Goal: Task Accomplishment & Management: Complete application form

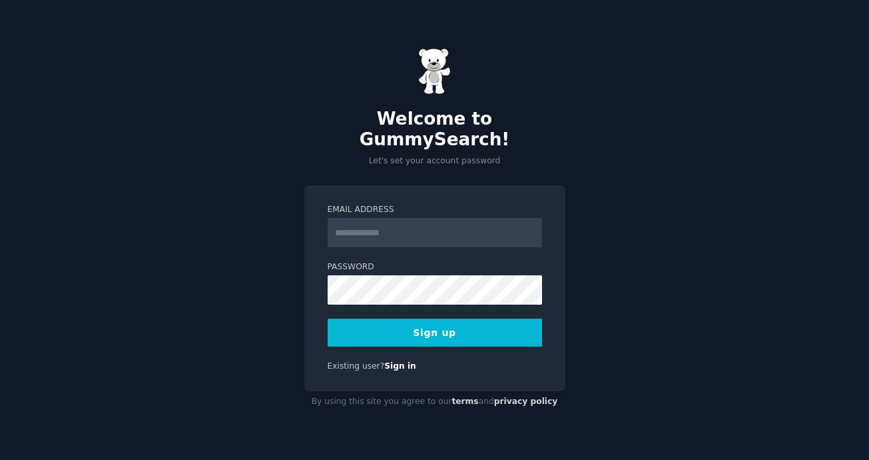
type input "**********"
click at [117, 187] on div "**********" at bounding box center [434, 230] width 869 height 460
click at [460, 336] on button "Sign up" at bounding box center [435, 332] width 214 height 28
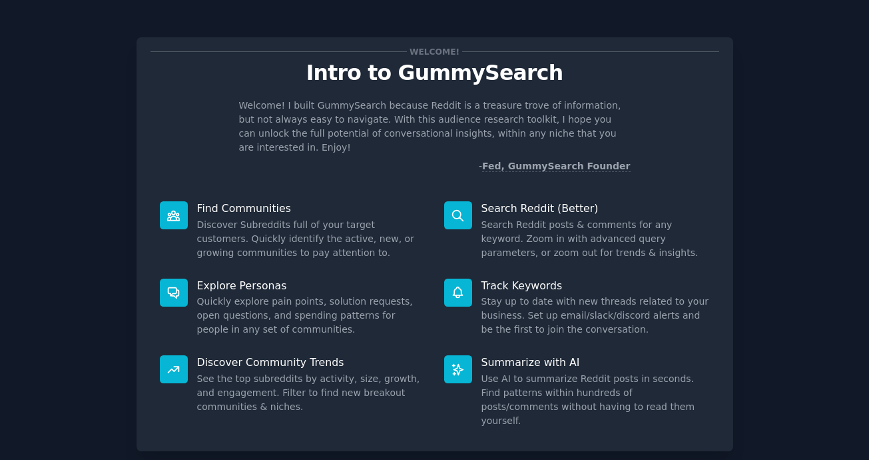
scroll to position [62, 0]
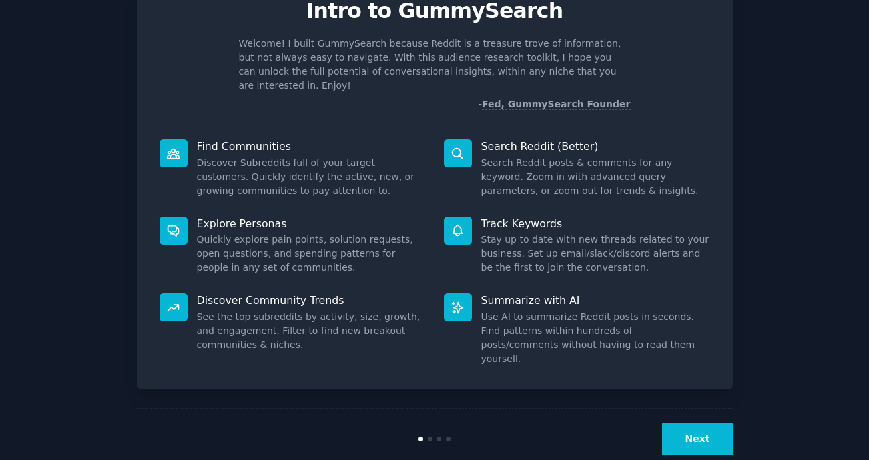
click at [691, 422] on button "Next" at bounding box center [697, 438] width 71 height 33
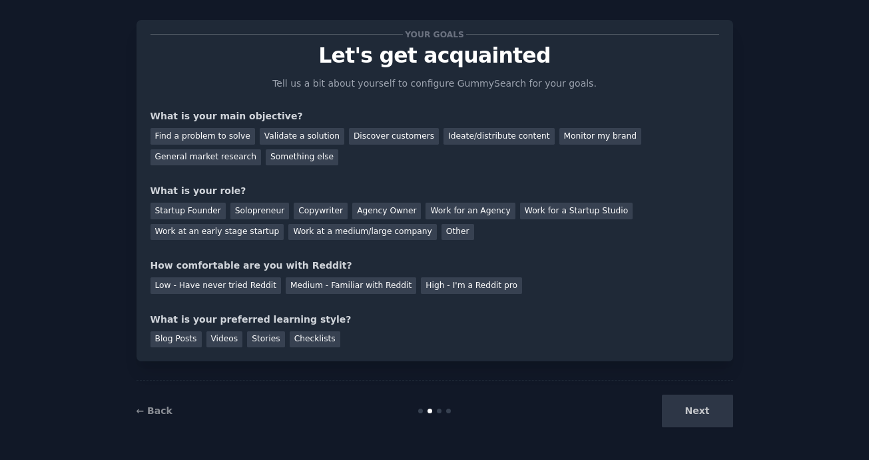
scroll to position [31, 0]
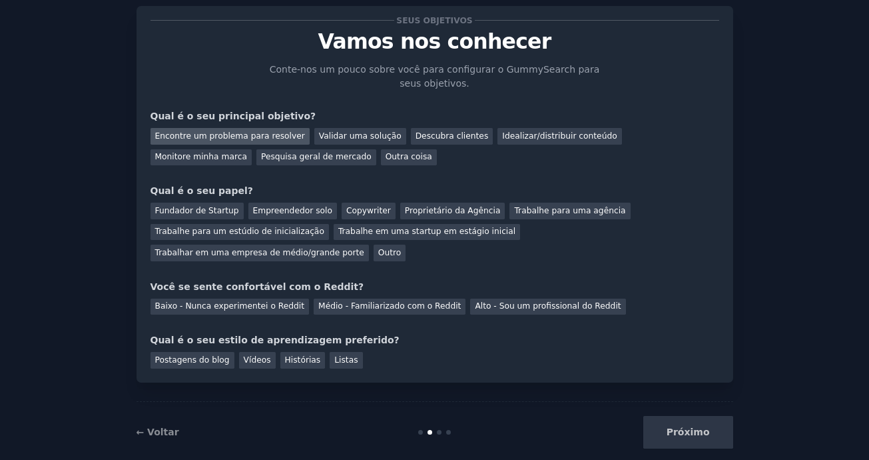
click at [254, 135] on div "Encontre um problema para resolver" at bounding box center [230, 136] width 159 height 17
click at [256, 149] on div "Pesquisa geral de mercado" at bounding box center [316, 157] width 120 height 17
click at [248, 139] on div "Encontre um problema para resolver" at bounding box center [230, 136] width 159 height 17
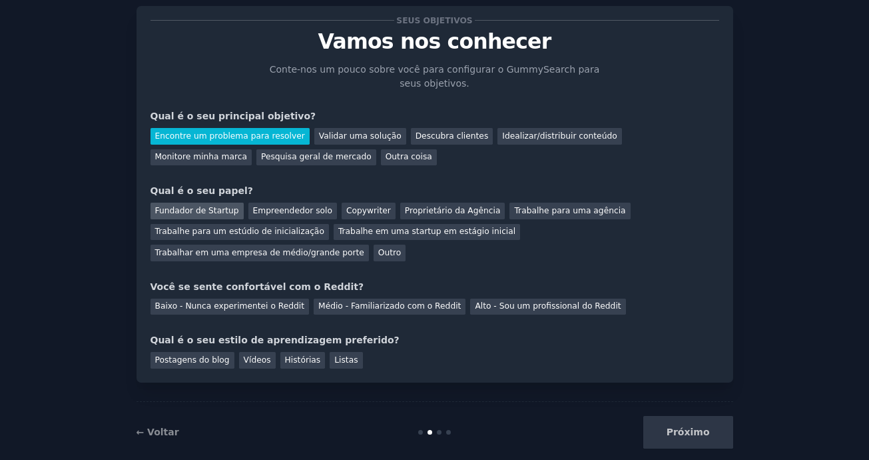
click at [209, 212] on div "Fundador de Startup" at bounding box center [197, 210] width 93 height 17
click at [292, 207] on div "Empreendedor solo" at bounding box center [292, 210] width 89 height 17
click at [226, 208] on div "Fundador de Startup" at bounding box center [197, 210] width 93 height 17
click at [381, 298] on div "Médio - Familiarizado com o Reddit" at bounding box center [390, 306] width 152 height 17
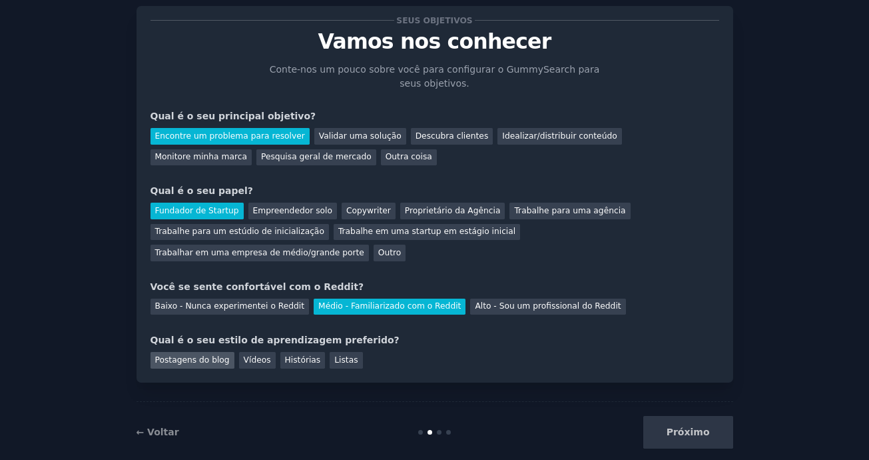
click at [194, 352] on div "Postagens do blog" at bounding box center [193, 360] width 84 height 17
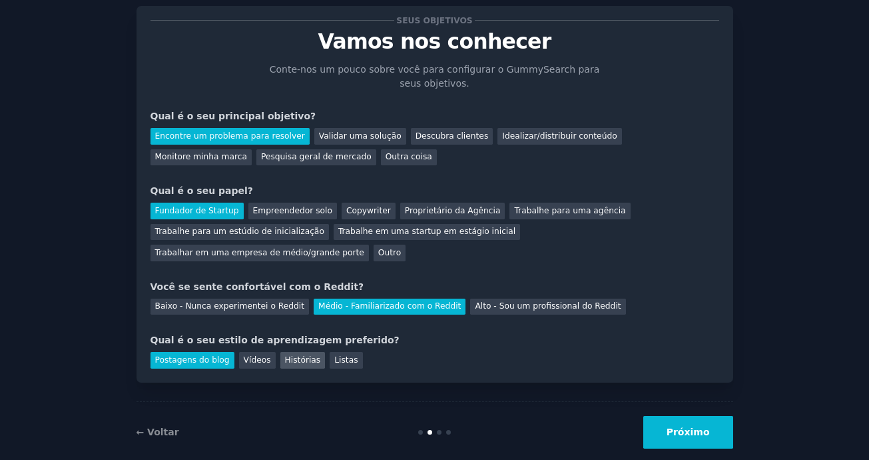
click at [293, 352] on div "Histórias" at bounding box center [302, 360] width 45 height 17
click at [200, 352] on div "Postagens do blog" at bounding box center [193, 360] width 84 height 17
click at [671, 416] on button "Próximo" at bounding box center [688, 432] width 90 height 33
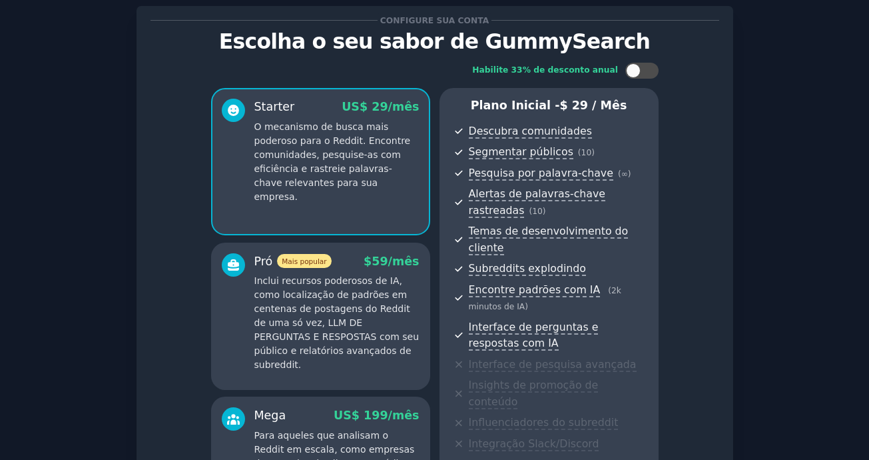
scroll to position [210, 0]
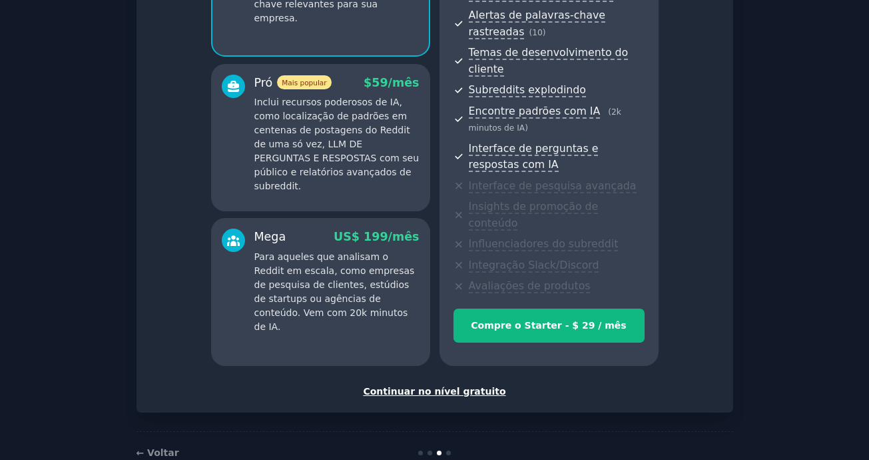
click at [438, 384] on div "Continuar no nível gratuito" at bounding box center [435, 391] width 569 height 14
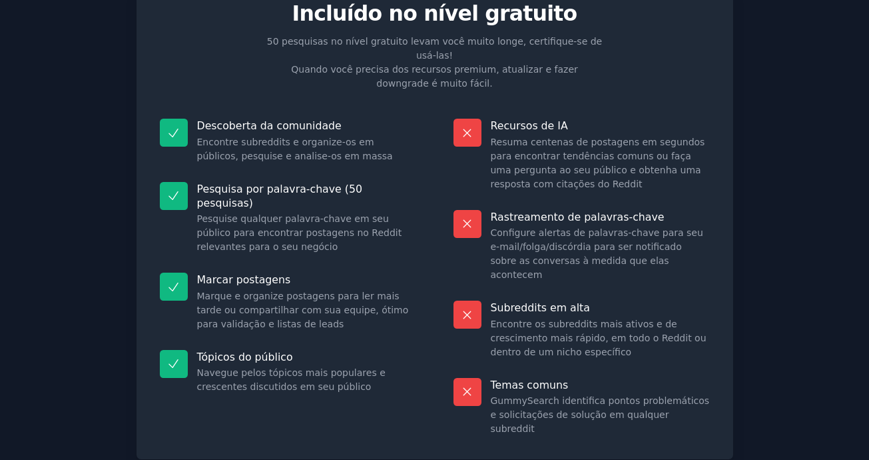
scroll to position [115, 0]
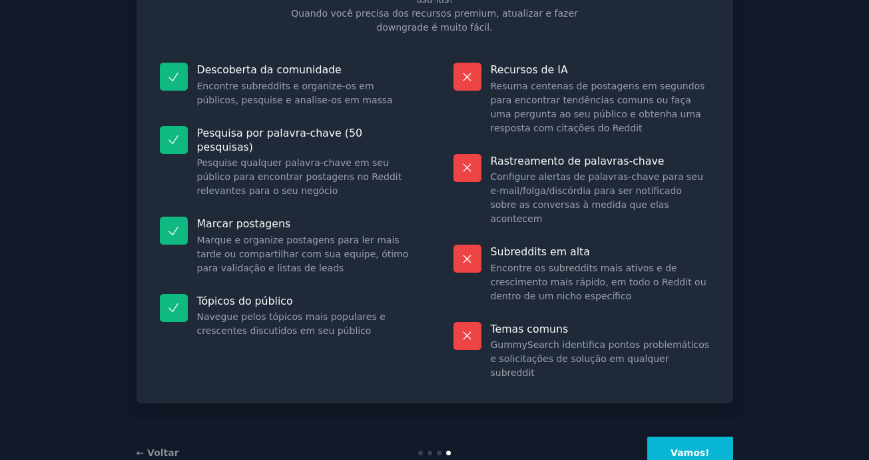
click at [685, 436] on button "Vamos!" at bounding box center [689, 452] width 85 height 33
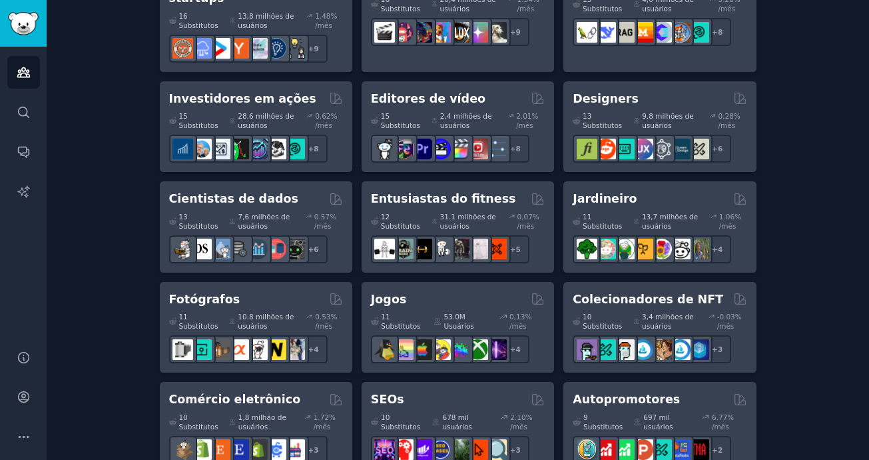
scroll to position [374, 0]
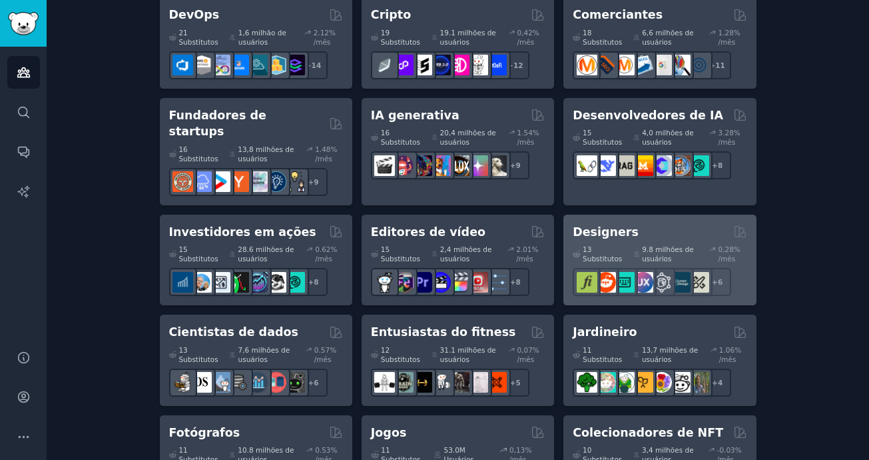
click at [617, 214] on div "Designers 13 Substitutos 9.8 milhões de usuários 0,28% /mês r/UXDesign + 6" at bounding box center [659, 259] width 192 height 91
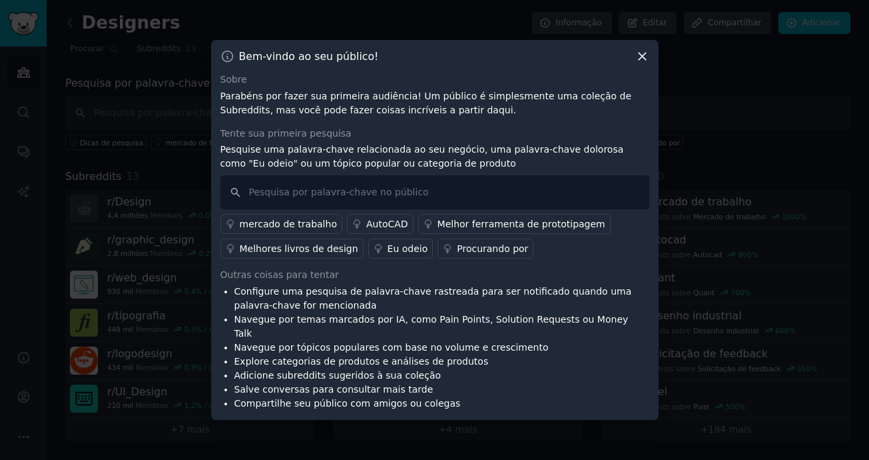
click at [643, 61] on icon at bounding box center [642, 56] width 7 height 7
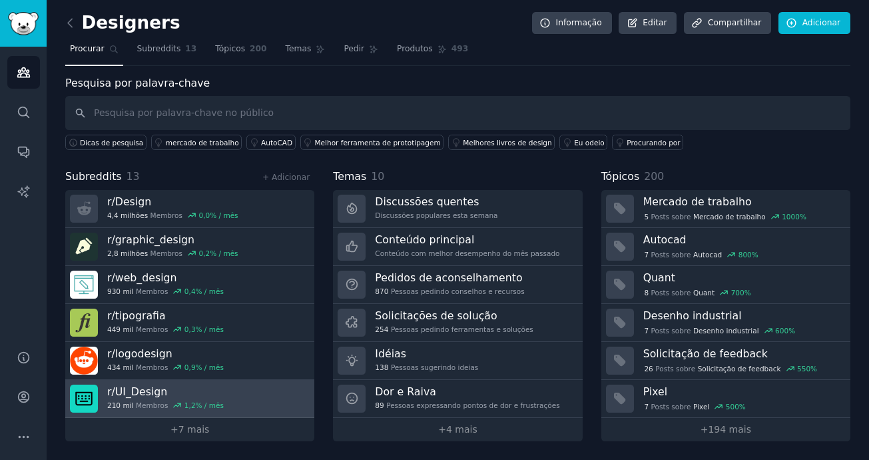
click at [173, 408] on icon at bounding box center [177, 404] width 9 height 9
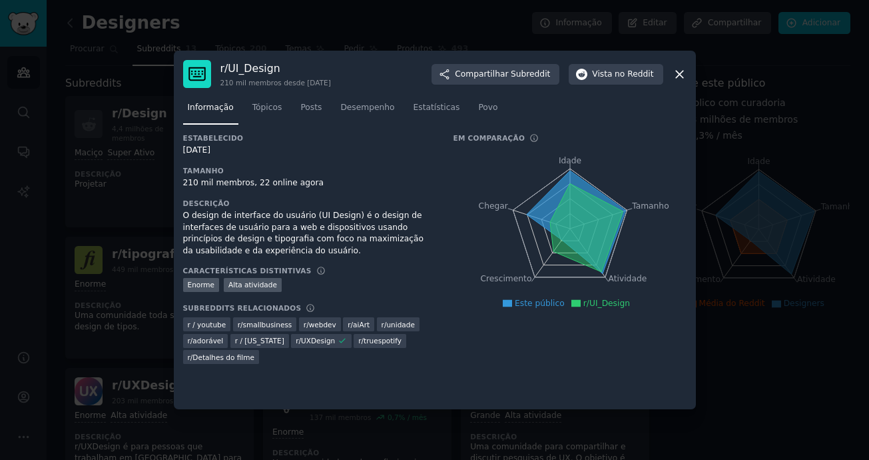
drag, startPoint x: 797, startPoint y: 412, endPoint x: 655, endPoint y: 96, distance: 346.7
click at [797, 412] on div at bounding box center [434, 230] width 869 height 460
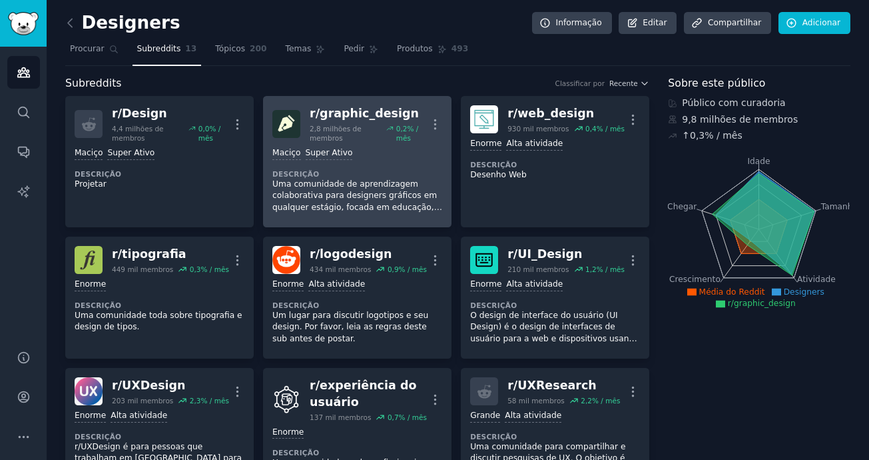
click at [371, 143] on div "Maciço Super Ativo Descrição Uma comunidade de aprendizagem colaborativa para d…" at bounding box center [357, 180] width 170 height 75
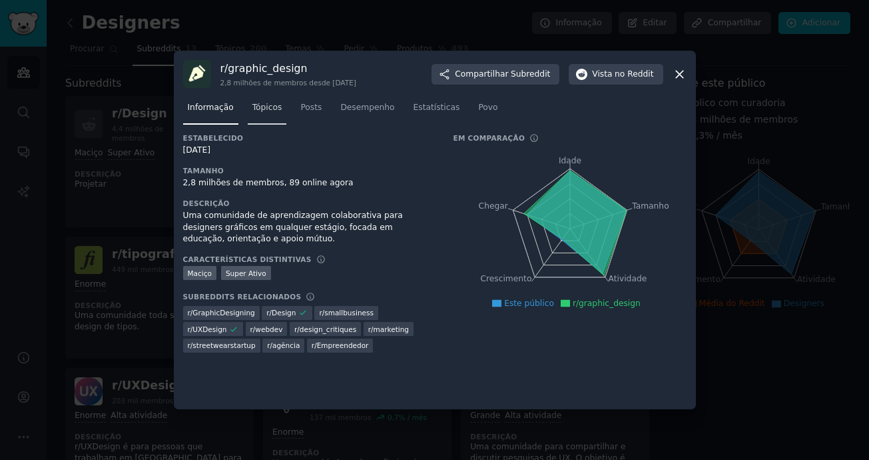
click at [254, 119] on link "Tópicos" at bounding box center [267, 110] width 39 height 27
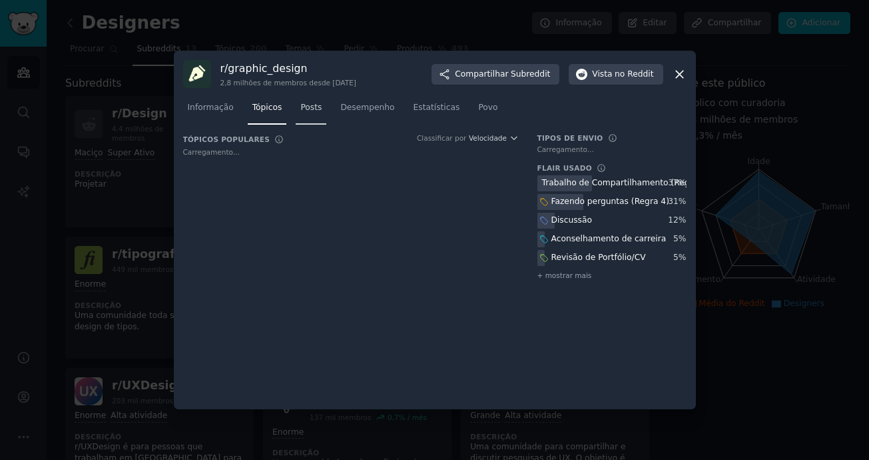
click at [301, 110] on span "Posts" at bounding box center [310, 108] width 21 height 12
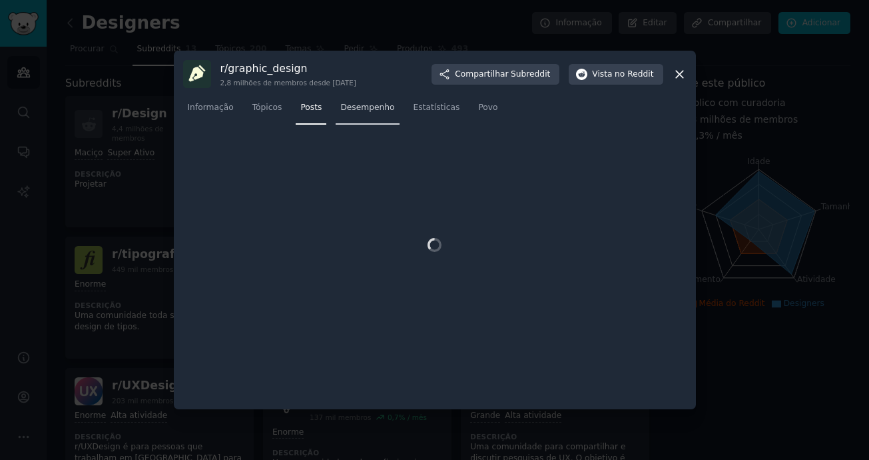
click at [364, 107] on span "Desempenho" at bounding box center [367, 108] width 54 height 12
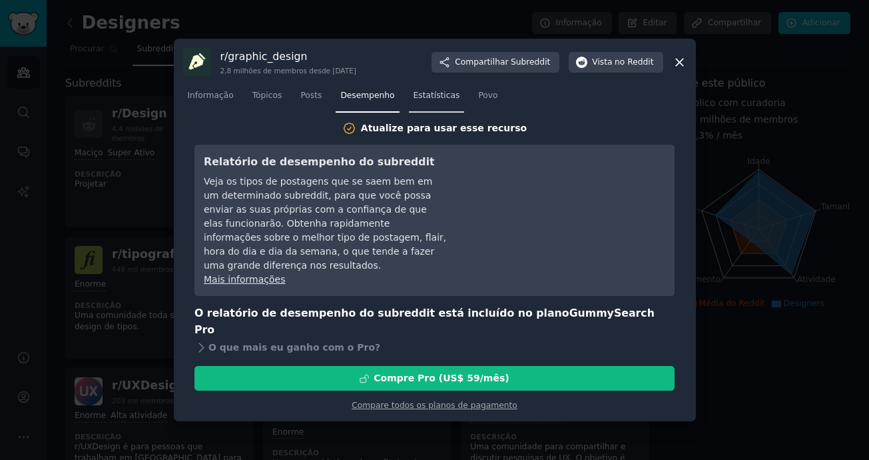
click at [428, 113] on link "Estatísticas" at bounding box center [437, 98] width 56 height 27
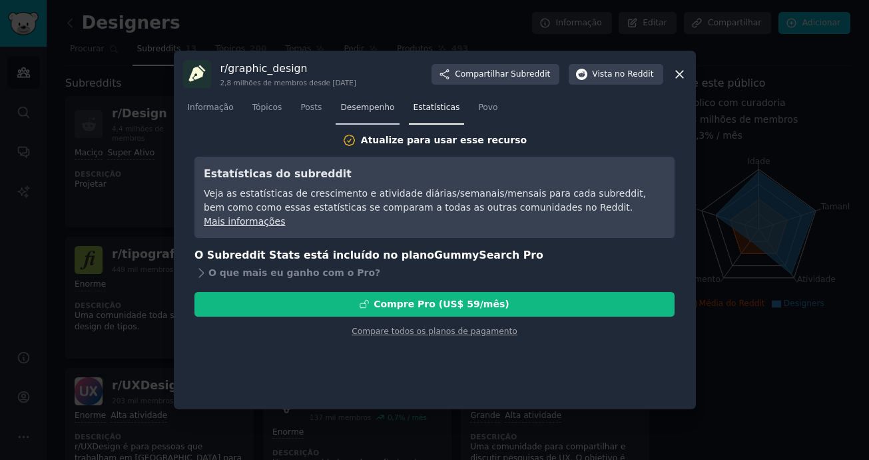
click at [355, 111] on span "Desempenho" at bounding box center [367, 108] width 54 height 12
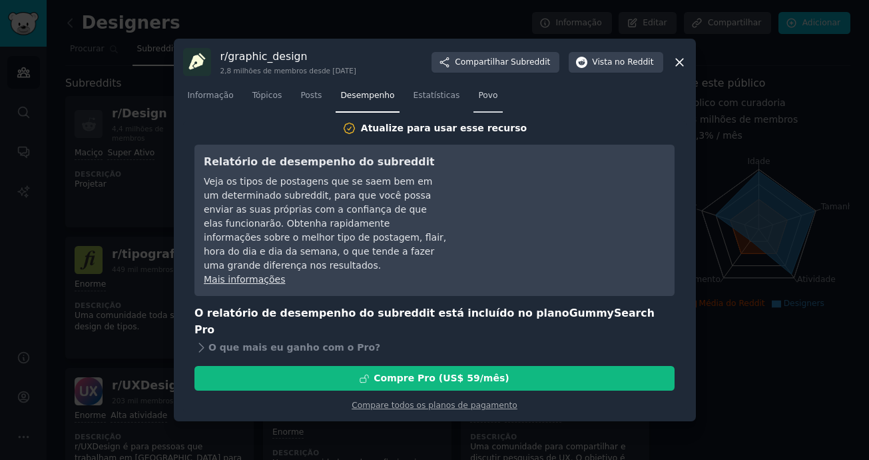
click at [478, 102] on span "Povo" at bounding box center [487, 96] width 19 height 12
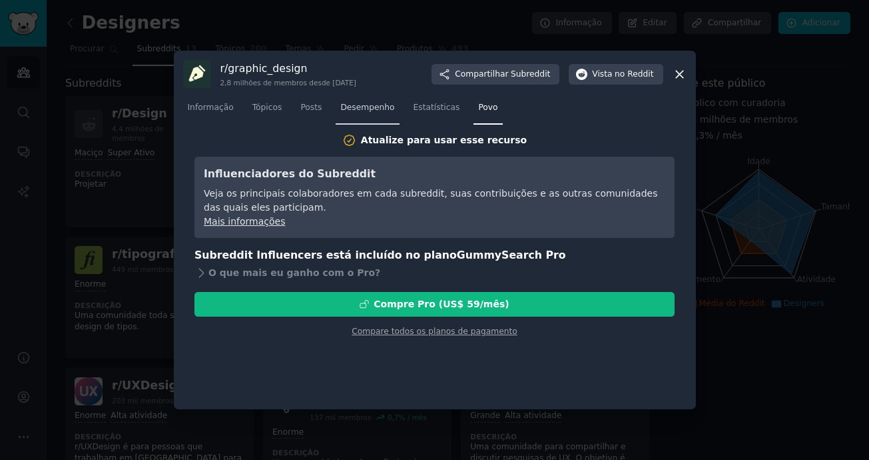
click at [378, 104] on link "Desempenho" at bounding box center [367, 110] width 63 height 27
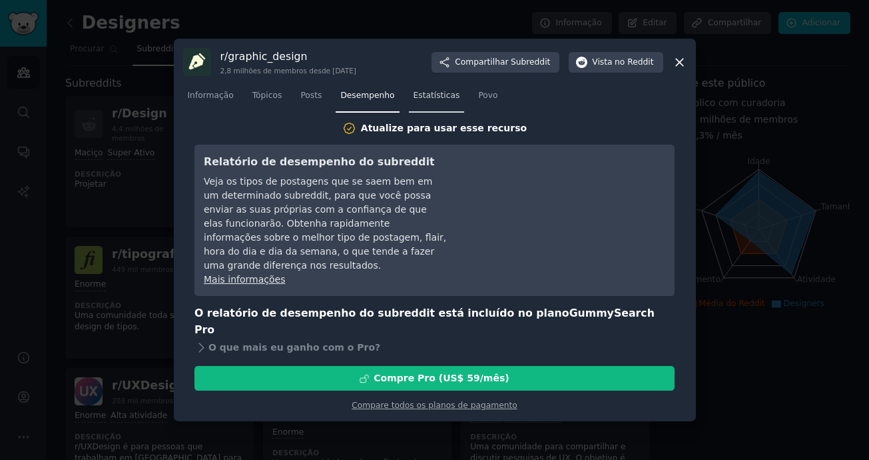
click at [419, 101] on link "Estatísticas" at bounding box center [437, 98] width 56 height 27
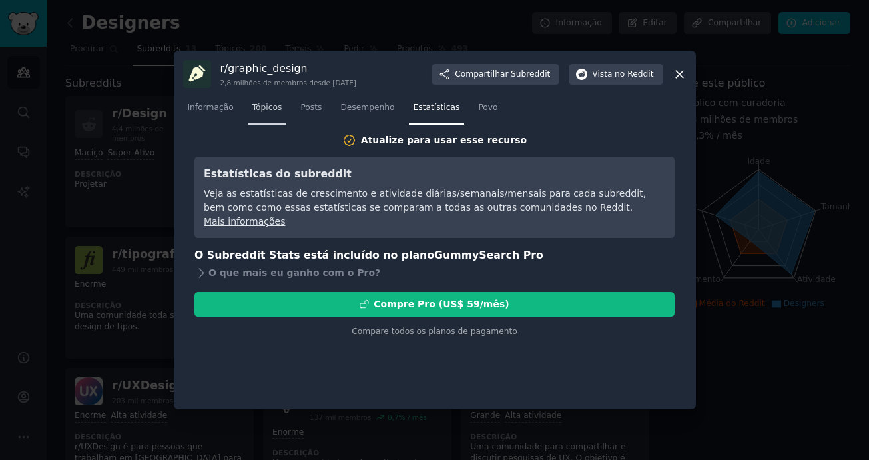
click at [260, 105] on span "Tópicos" at bounding box center [267, 108] width 30 height 12
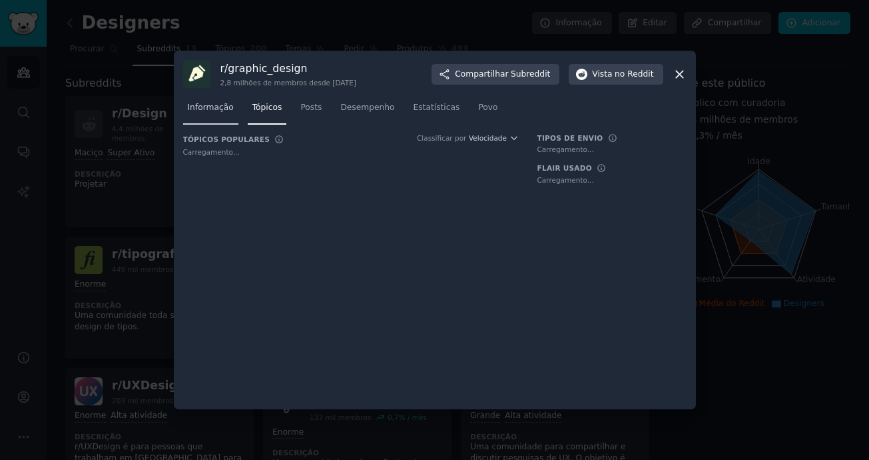
click at [217, 112] on span "Informação" at bounding box center [211, 108] width 46 height 12
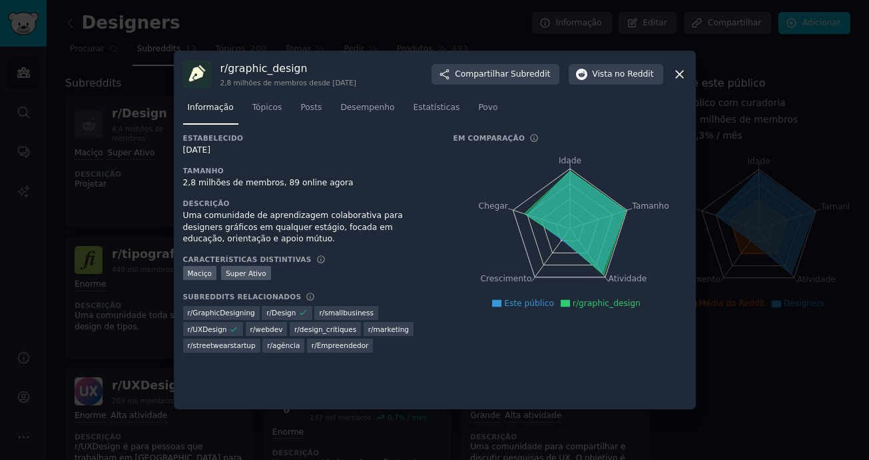
click at [675, 77] on icon at bounding box center [680, 74] width 14 height 14
